Goal: Find specific page/section: Find specific page/section

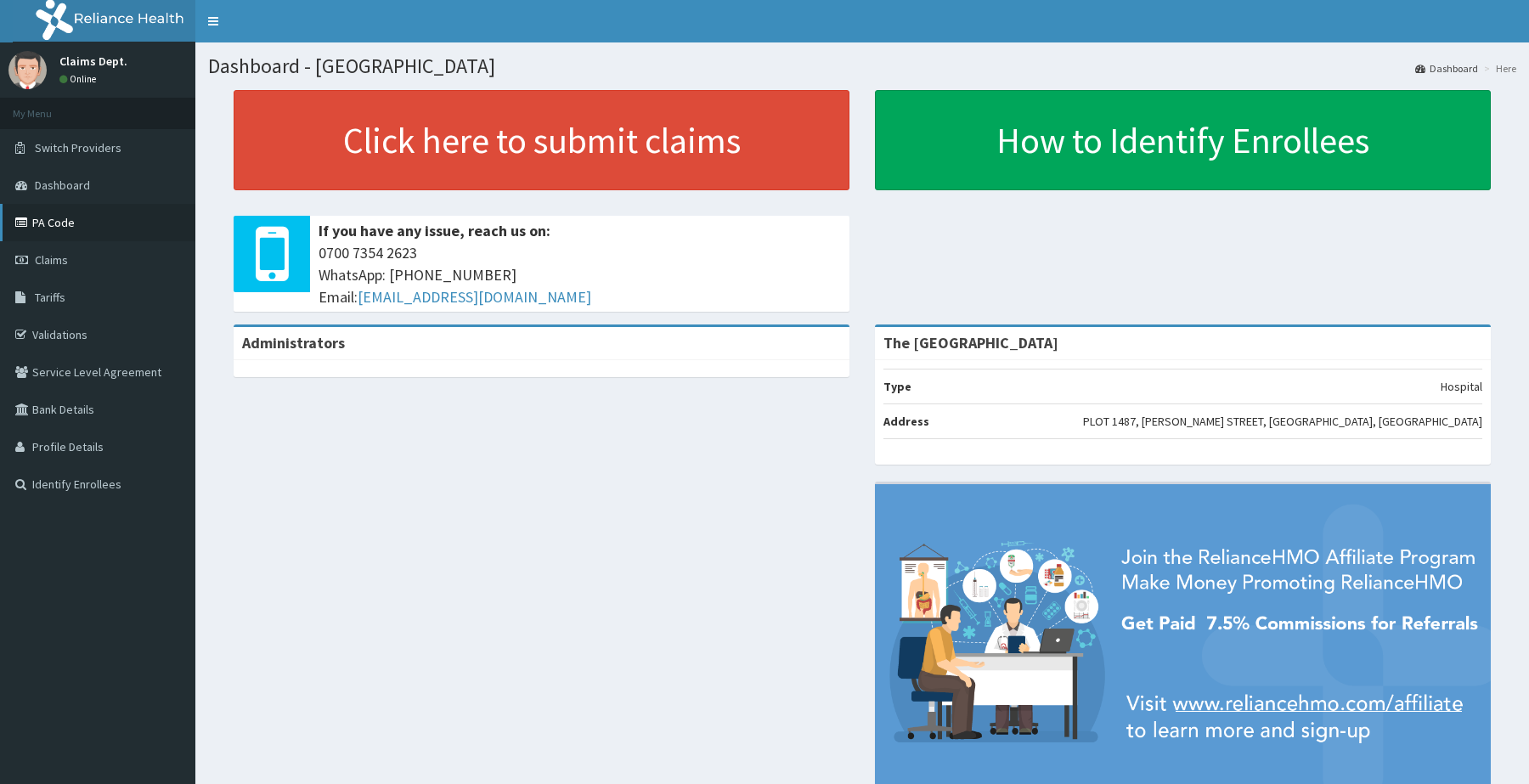
click at [61, 223] on link "PA Code" at bounding box center [98, 223] width 195 height 37
click at [63, 225] on link "PA Code" at bounding box center [98, 223] width 195 height 37
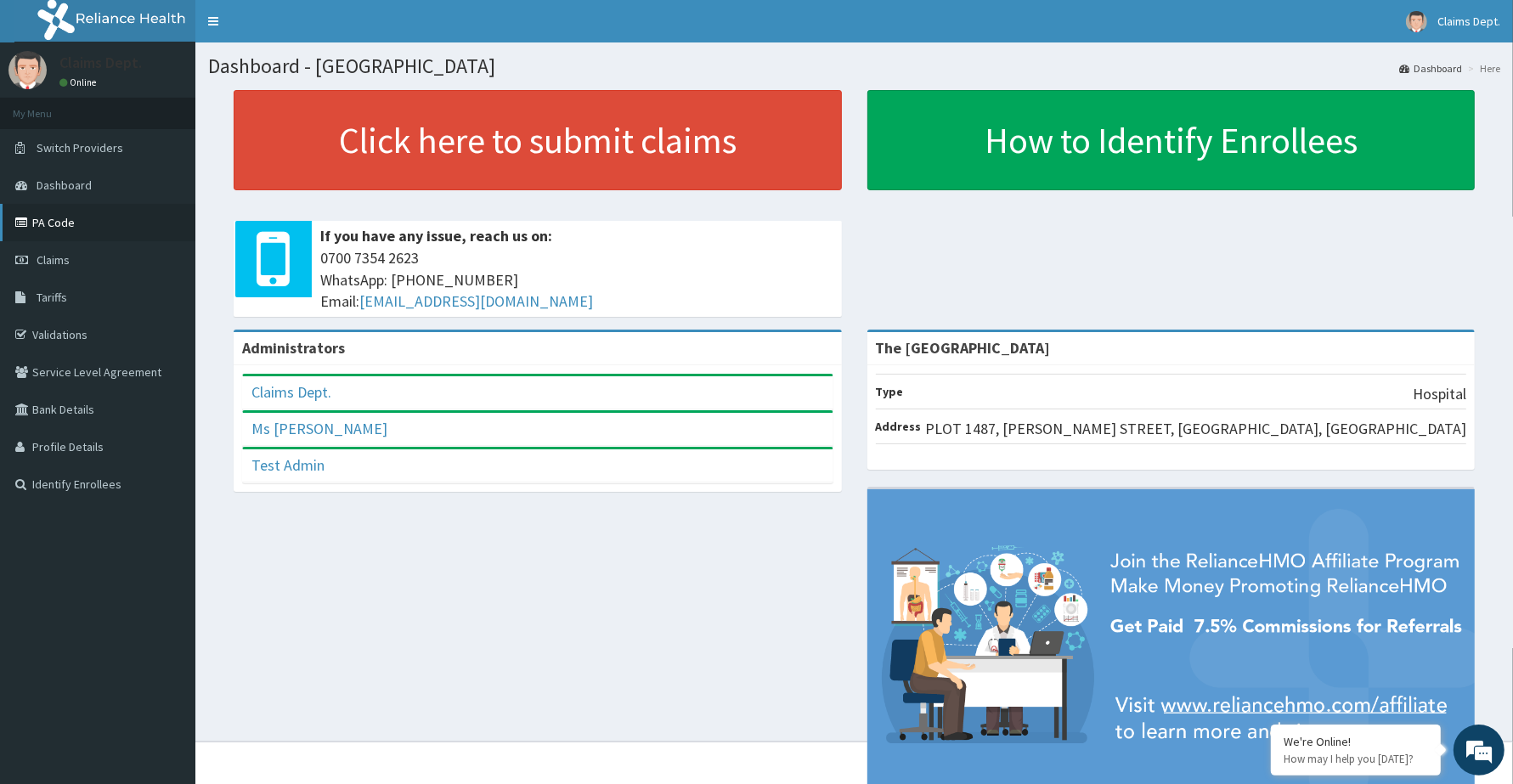
click at [49, 219] on link "PA Code" at bounding box center [98, 223] width 195 height 37
